Goal: Find specific fact: Find specific fact

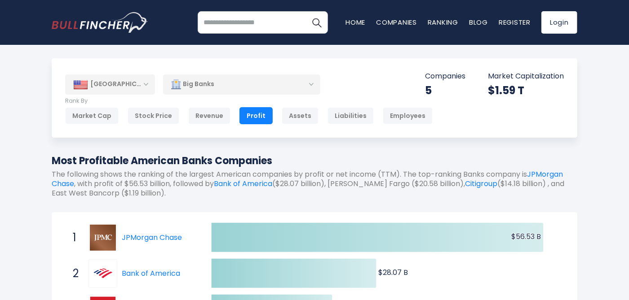
scroll to position [44, 0]
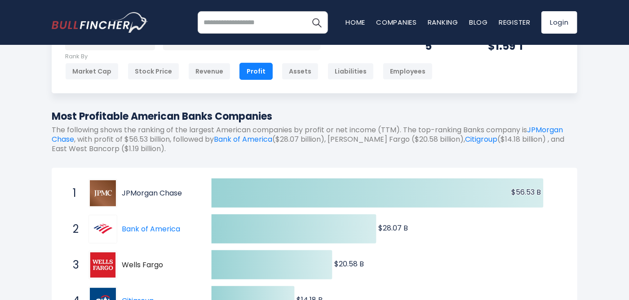
click at [140, 196] on link "JPMorgan Chase" at bounding box center [152, 193] width 60 height 10
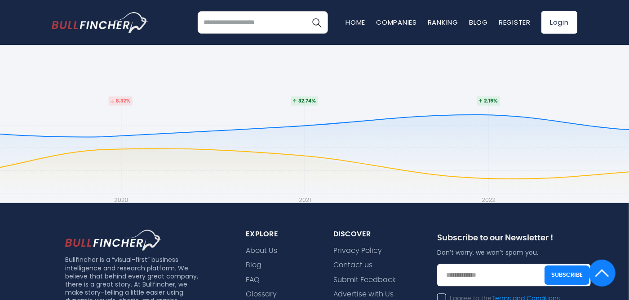
scroll to position [404, 0]
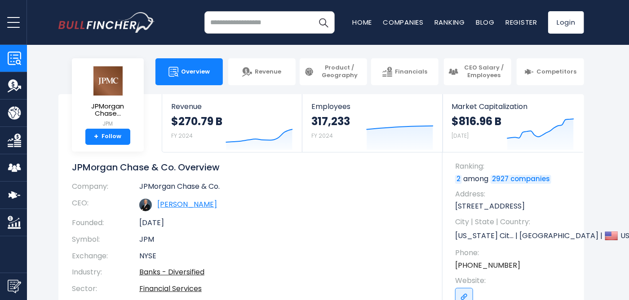
click at [164, 207] on link "James Dimon" at bounding box center [187, 204] width 60 height 10
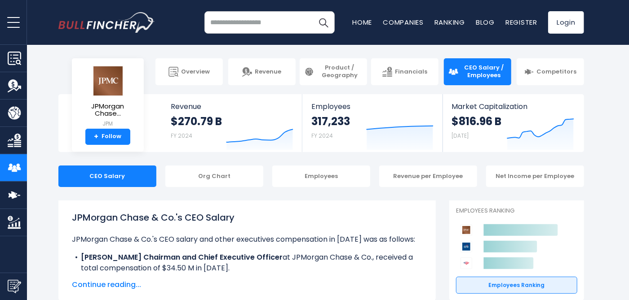
click at [18, 24] on button "open menu" at bounding box center [13, 22] width 27 height 44
